Goal: Transaction & Acquisition: Download file/media

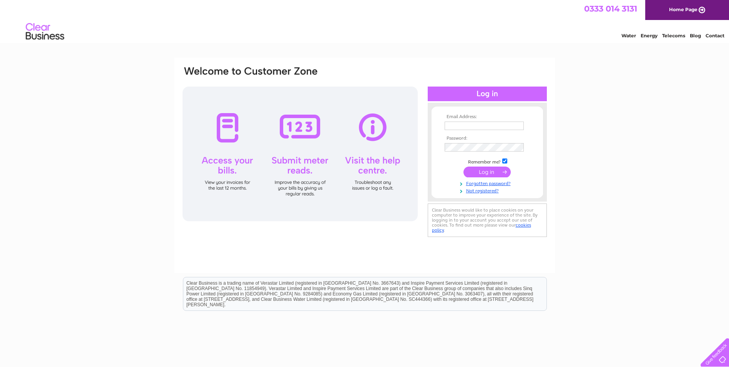
click at [492, 126] on input "text" at bounding box center [484, 125] width 79 height 8
type input "ian@hobson-travel.co.uk"
click at [463, 167] on input "submit" at bounding box center [486, 172] width 47 height 11
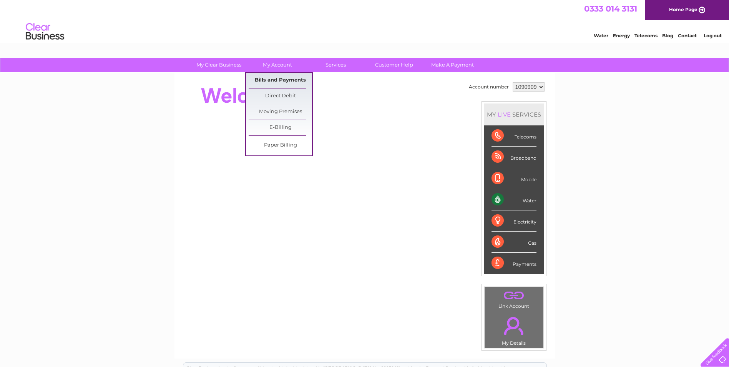
click at [281, 78] on link "Bills and Payments" at bounding box center [280, 80] width 63 height 15
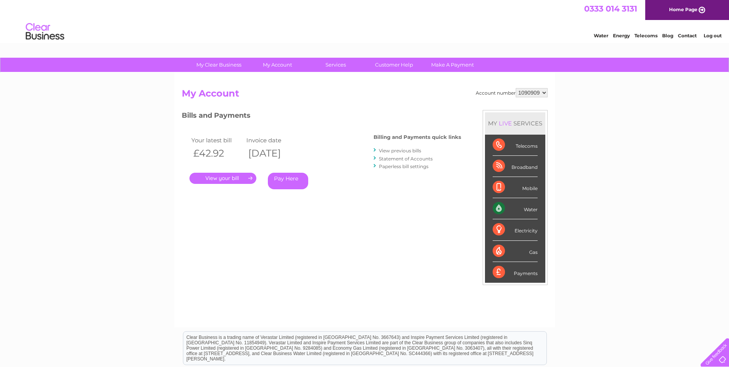
click at [227, 178] on link "." at bounding box center [222, 178] width 67 height 11
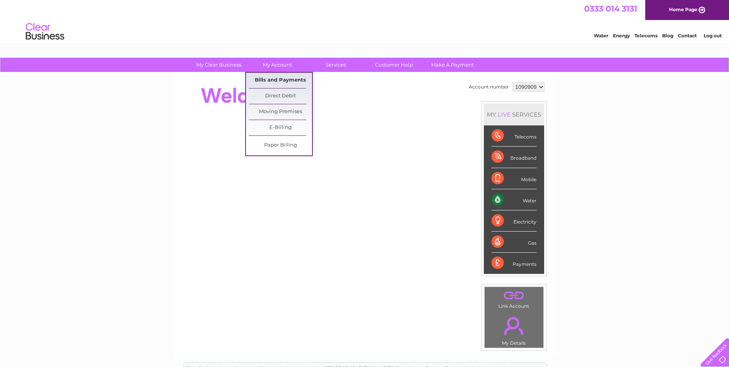
click at [283, 80] on link "Bills and Payments" at bounding box center [280, 80] width 63 height 15
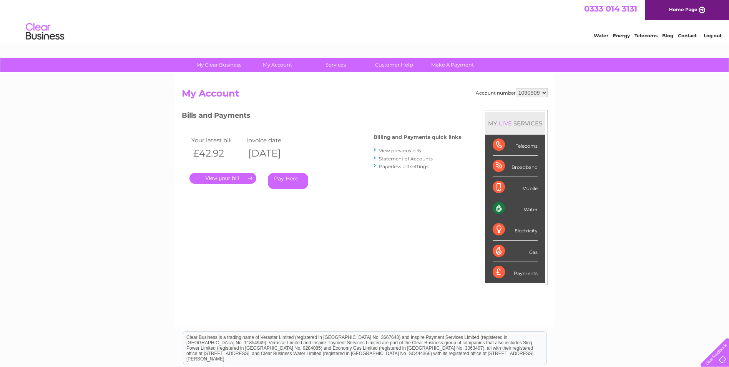
click at [403, 151] on link "View previous bills" at bounding box center [400, 151] width 42 height 6
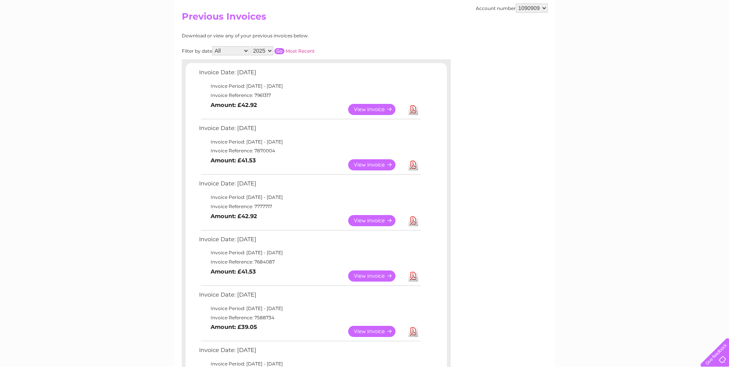
scroll to position [38, 0]
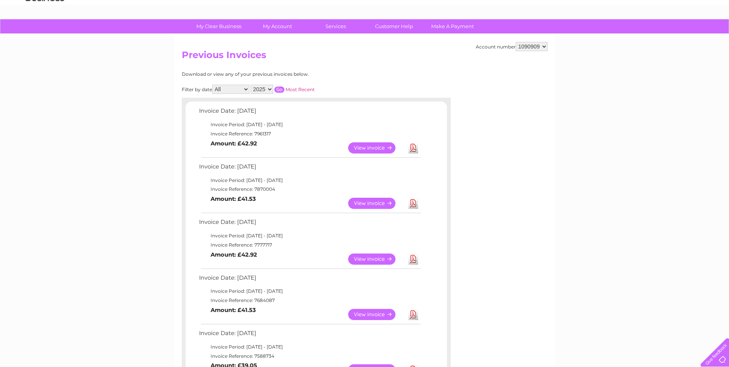
click at [415, 262] on link "Download" at bounding box center [414, 258] width 10 height 11
click at [413, 205] on link "Download" at bounding box center [414, 203] width 10 height 11
click at [412, 148] on link "Download" at bounding box center [414, 147] width 10 height 11
click at [415, 205] on link "Download" at bounding box center [414, 203] width 10 height 11
click at [415, 148] on link "Download" at bounding box center [414, 147] width 10 height 11
